Goal: Information Seeking & Learning: Learn about a topic

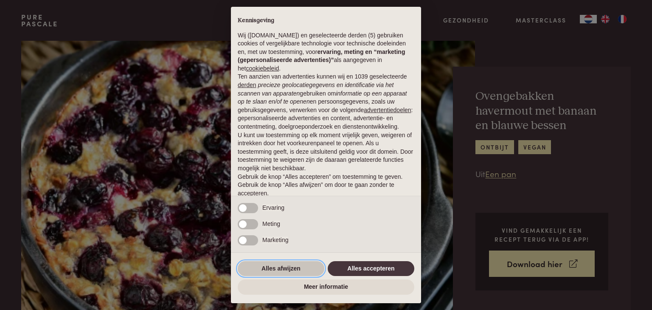
click at [267, 267] on button "Alles afwijzen" at bounding box center [281, 268] width 87 height 15
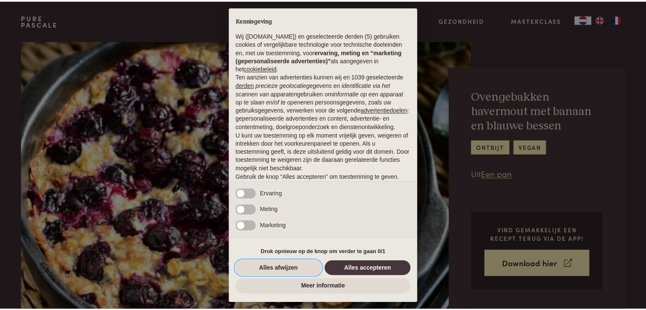
scroll to position [31, 0]
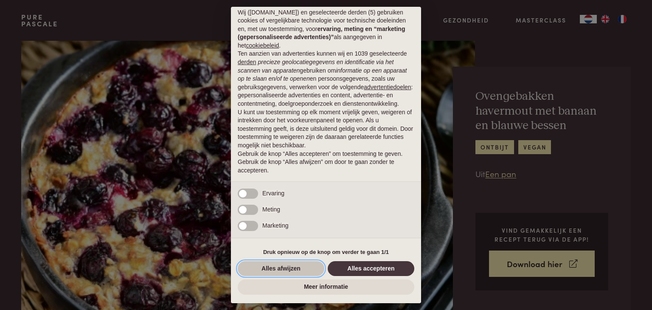
click at [283, 267] on button "Alles afwijzen" at bounding box center [281, 268] width 87 height 15
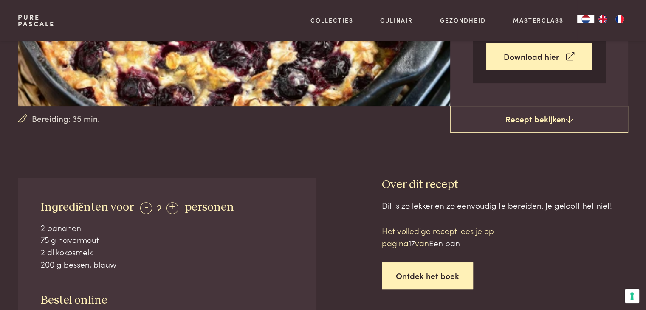
scroll to position [212, 0]
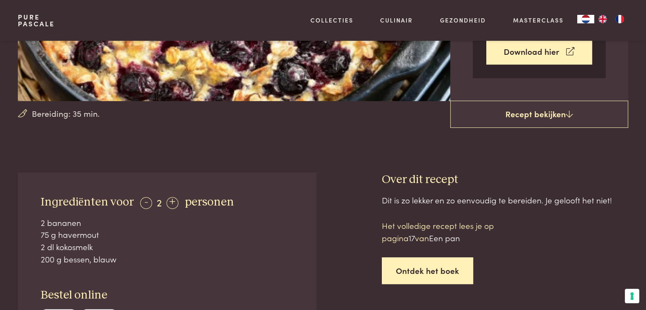
click at [430, 271] on link "Ontdek het boek" at bounding box center [427, 270] width 91 height 27
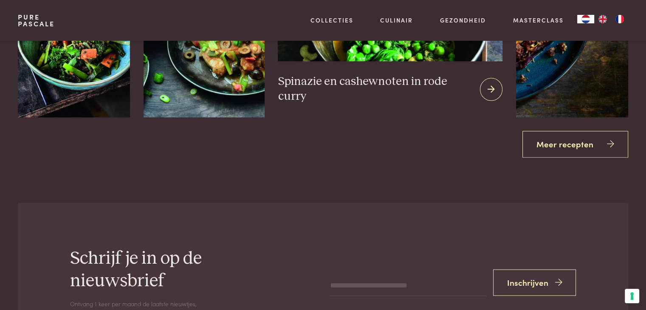
scroll to position [1293, 0]
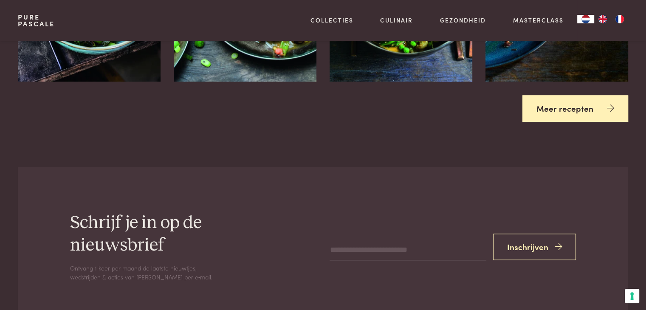
click at [564, 111] on link "Meer recepten" at bounding box center [575, 108] width 106 height 27
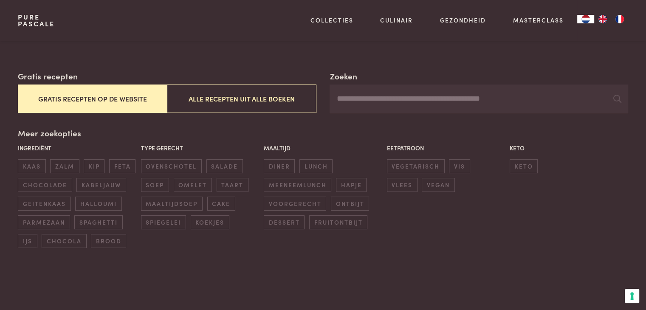
scroll to position [141, 0]
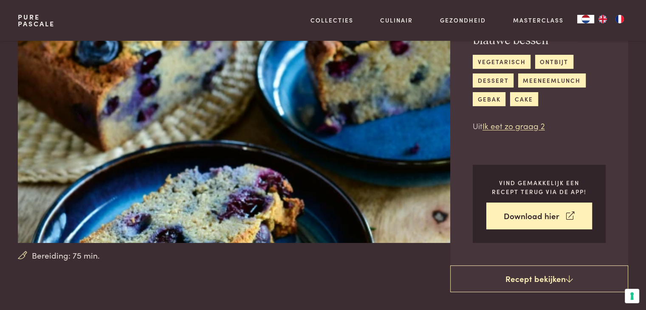
scroll to position [283, 0]
